Goal: Information Seeking & Learning: Learn about a topic

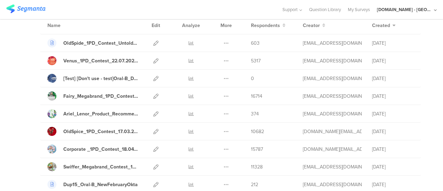
scroll to position [69, 0]
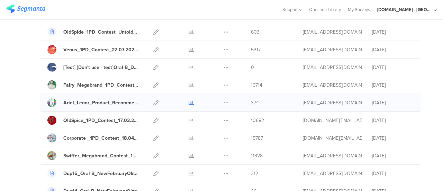
click at [189, 103] on icon at bounding box center [191, 102] width 5 height 5
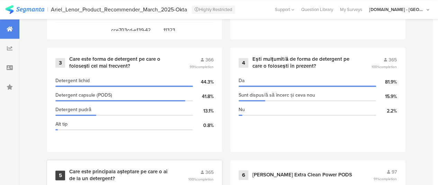
scroll to position [407, 0]
click at [195, 109] on div "Detergent pudră 13.1%" at bounding box center [134, 110] width 158 height 15
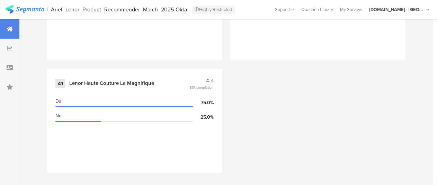
scroll to position [2353, 0]
